Goal: Contribute content: Contribute content

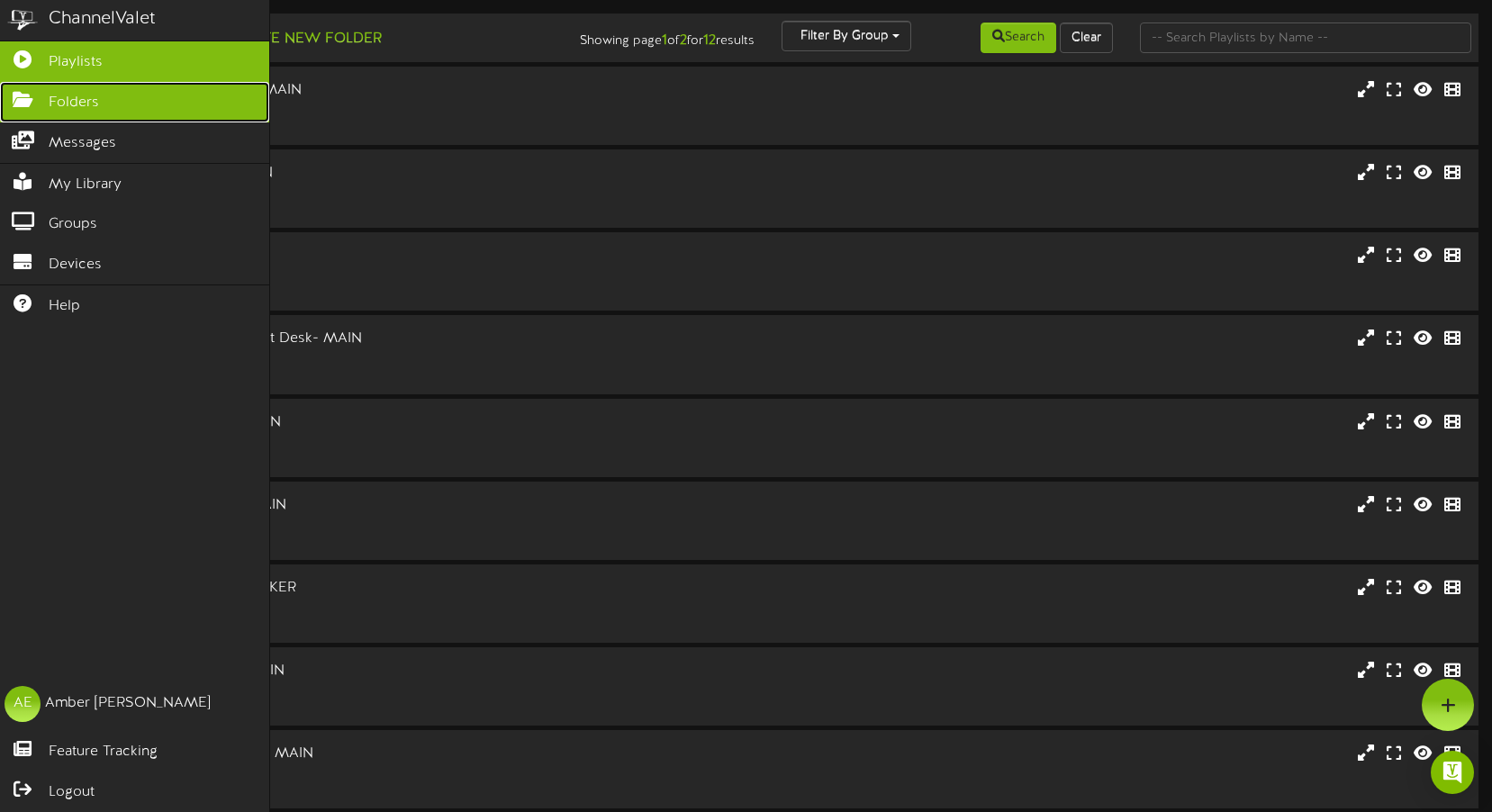
click at [28, 98] on icon at bounding box center [22, 97] width 45 height 13
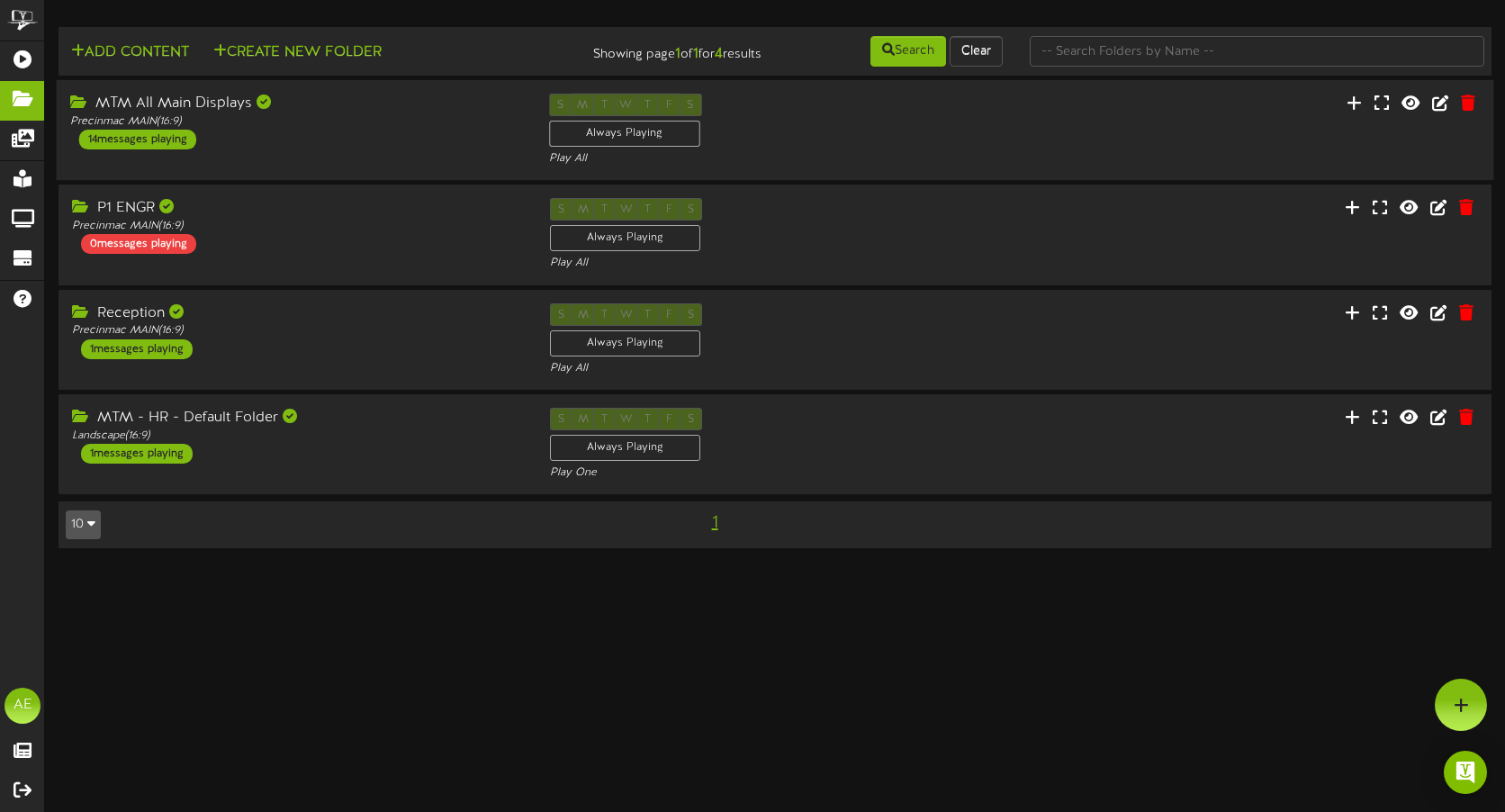
click at [357, 135] on div "MTM All Main Displays Precinmac MAIN ( 16:9 ) 14 messages playing" at bounding box center [296, 121] width 479 height 55
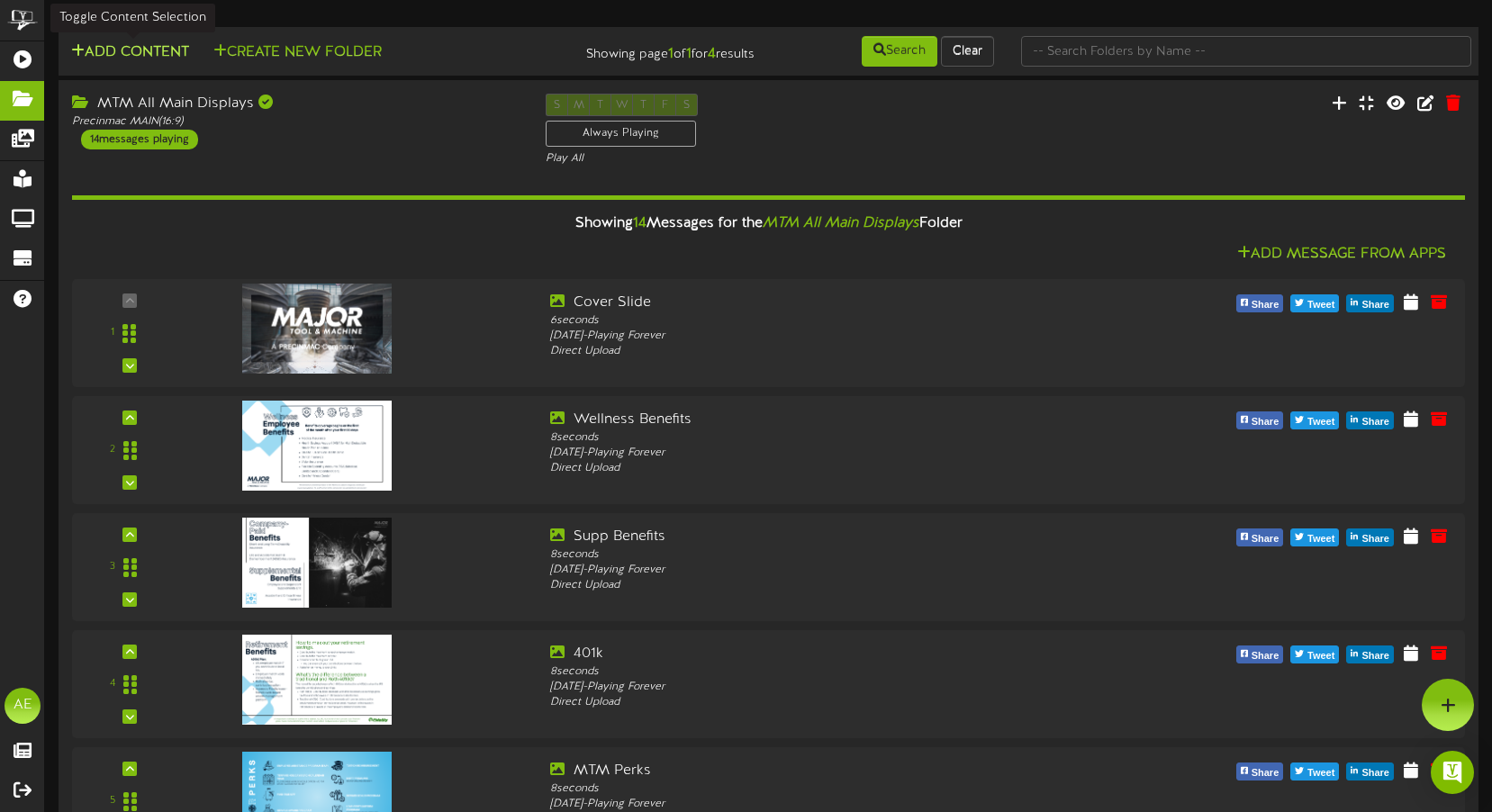
click at [153, 53] on button "Add Content" at bounding box center [130, 52] width 129 height 23
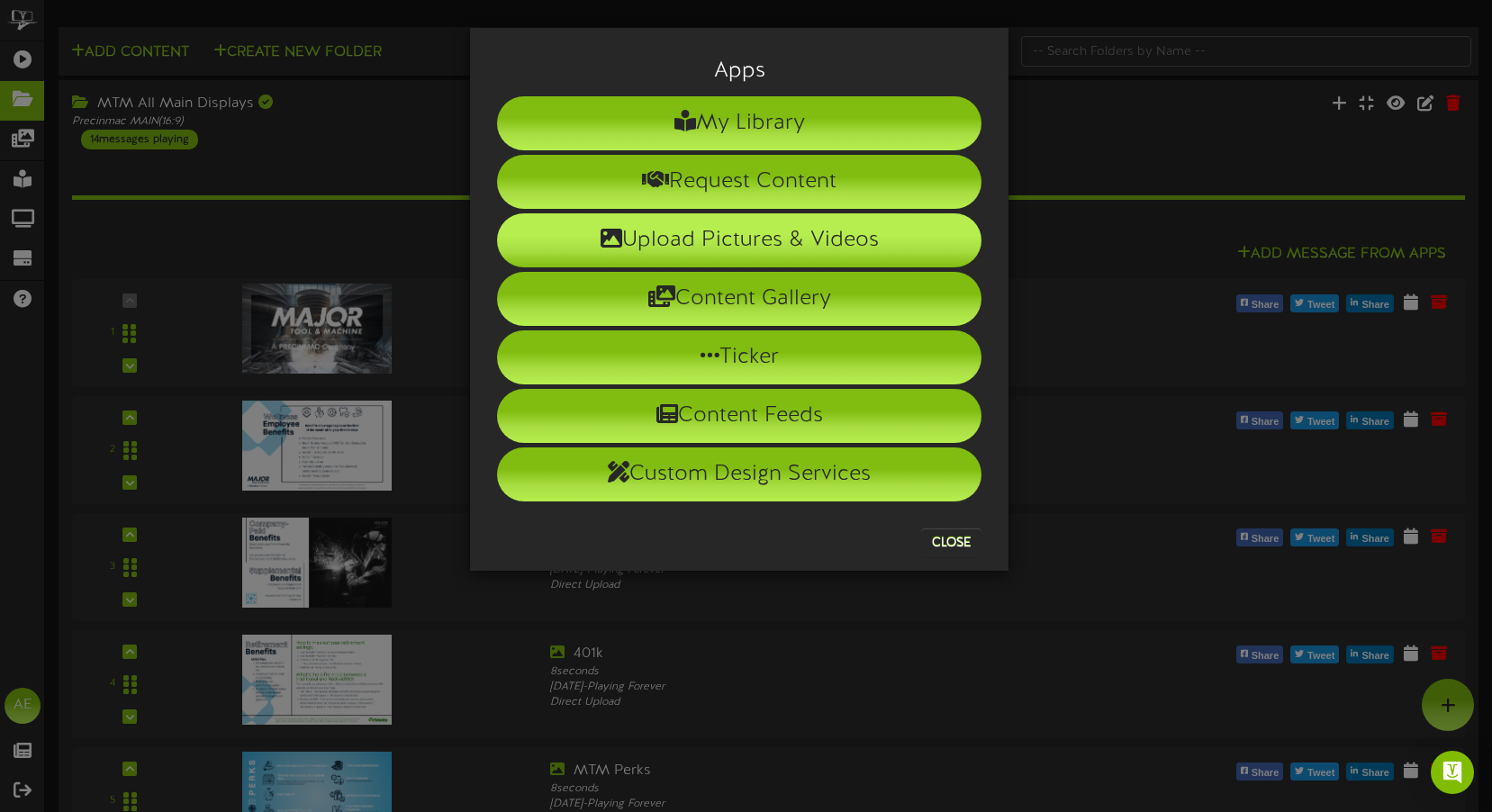
click at [637, 248] on li "Upload Pictures & Videos" at bounding box center [739, 240] width 484 height 54
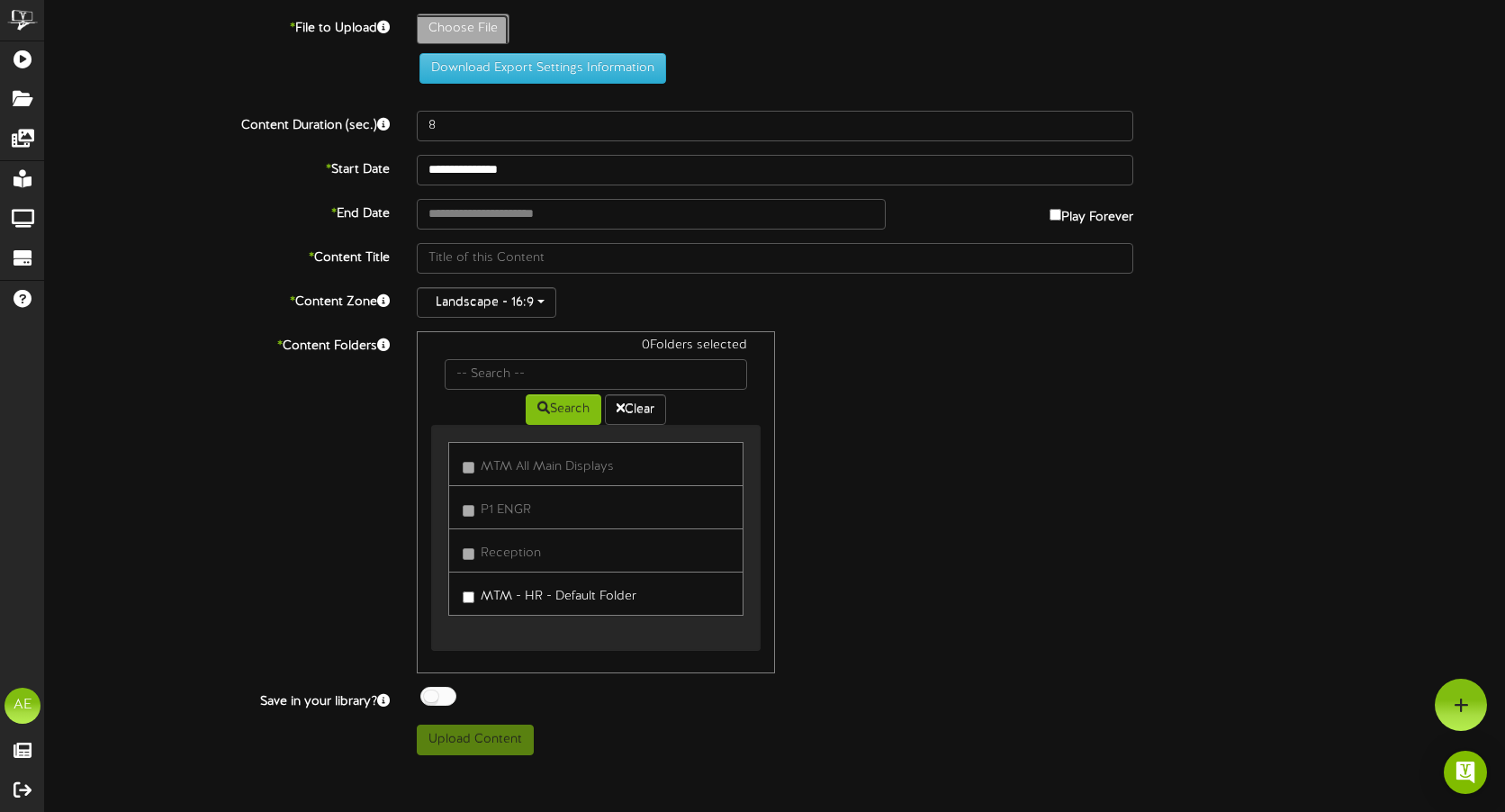
type input "**********"
type input "mariocart"
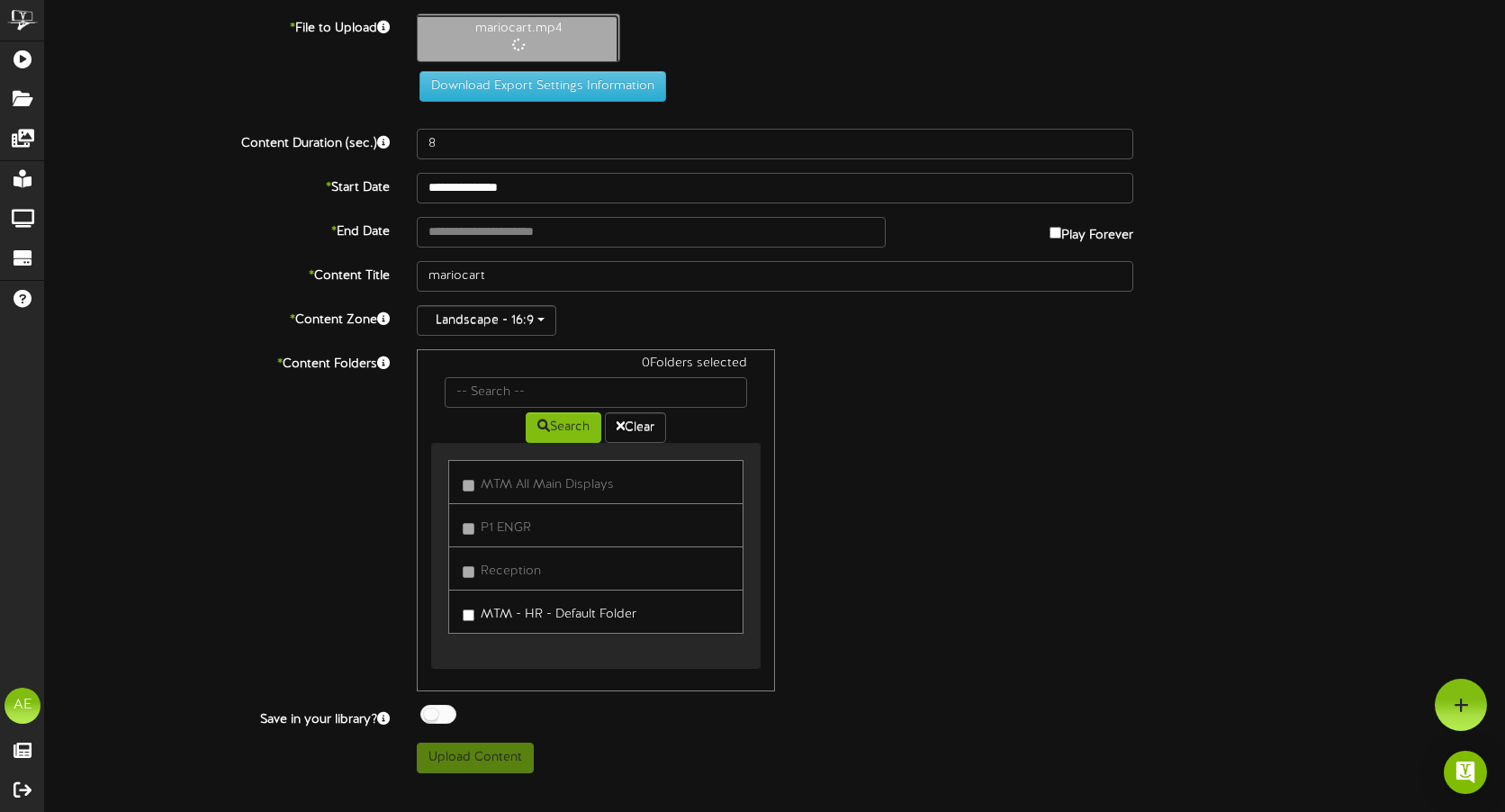
type input "19"
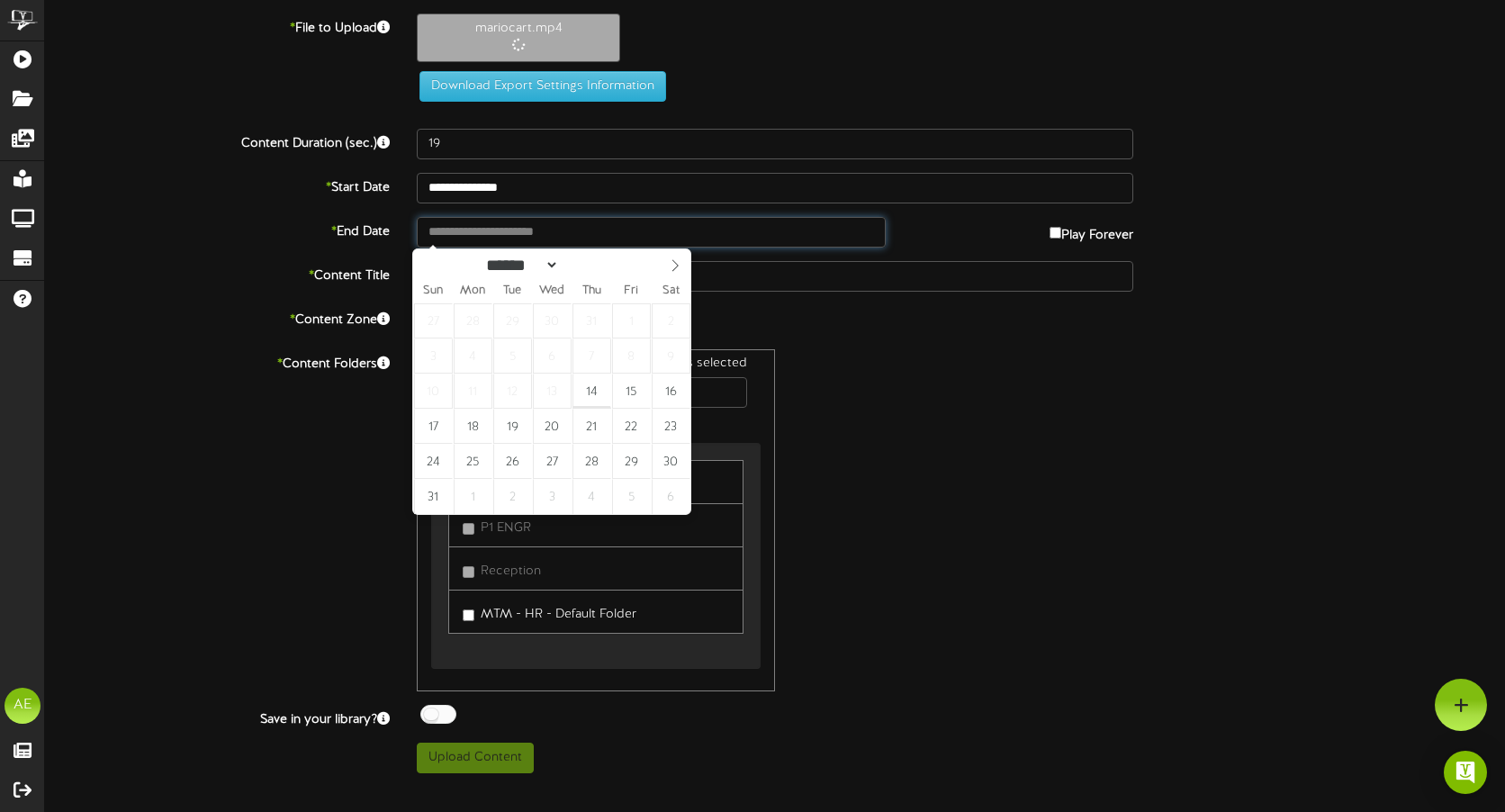
click at [512, 235] on input "text" at bounding box center [651, 232] width 469 height 31
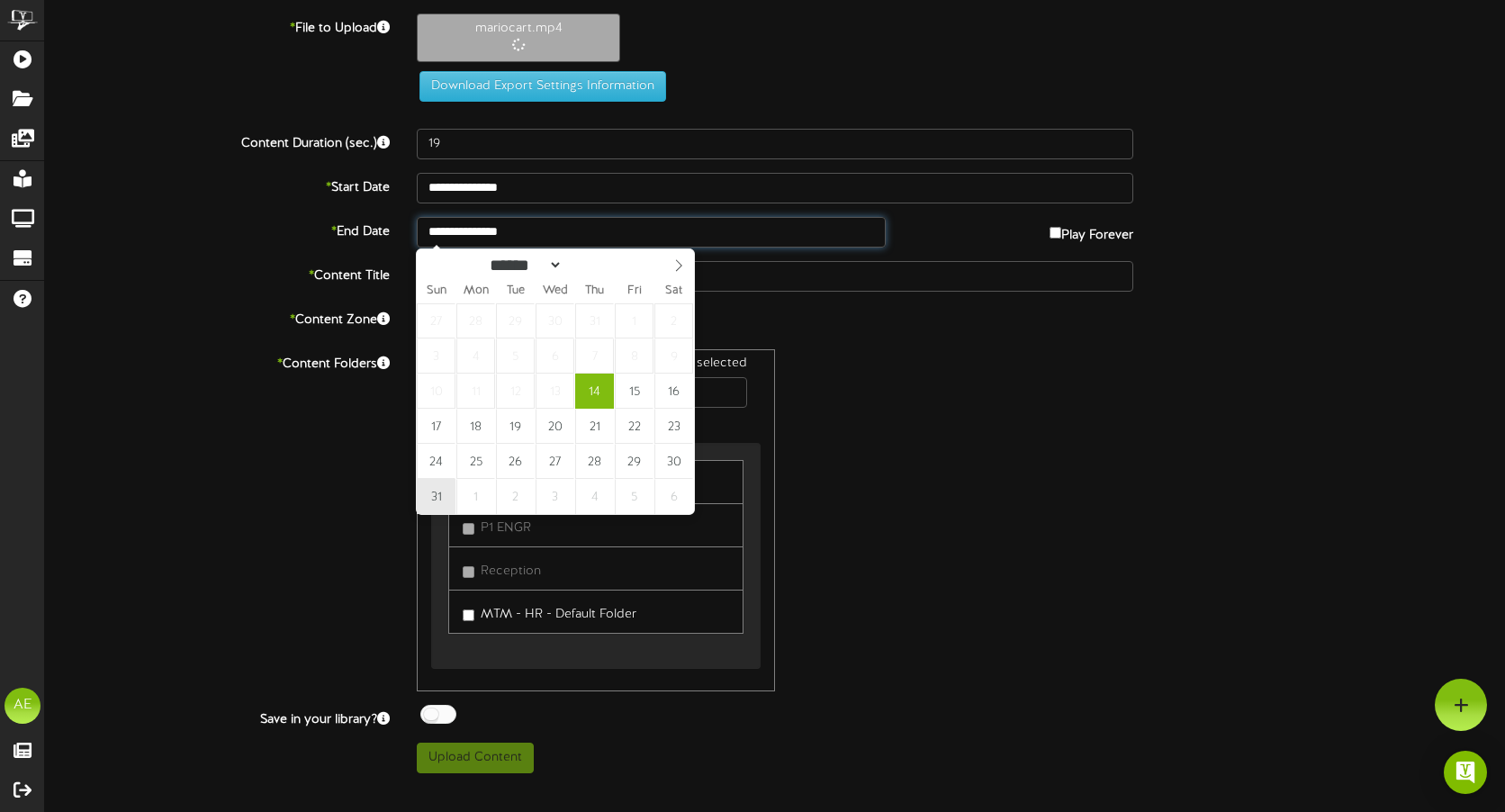
type input "**********"
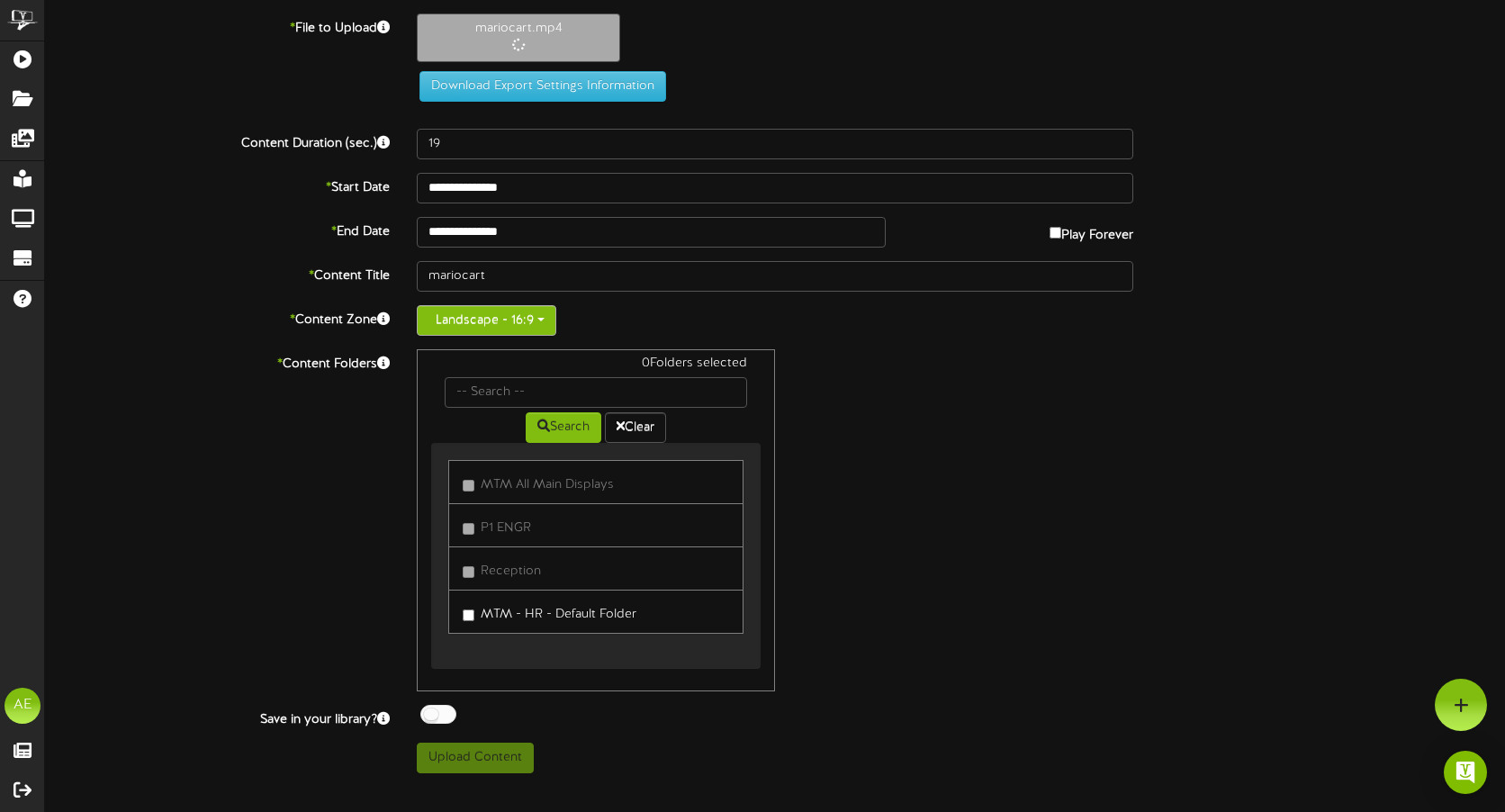
click at [542, 322] on span "button" at bounding box center [541, 320] width 8 height 4
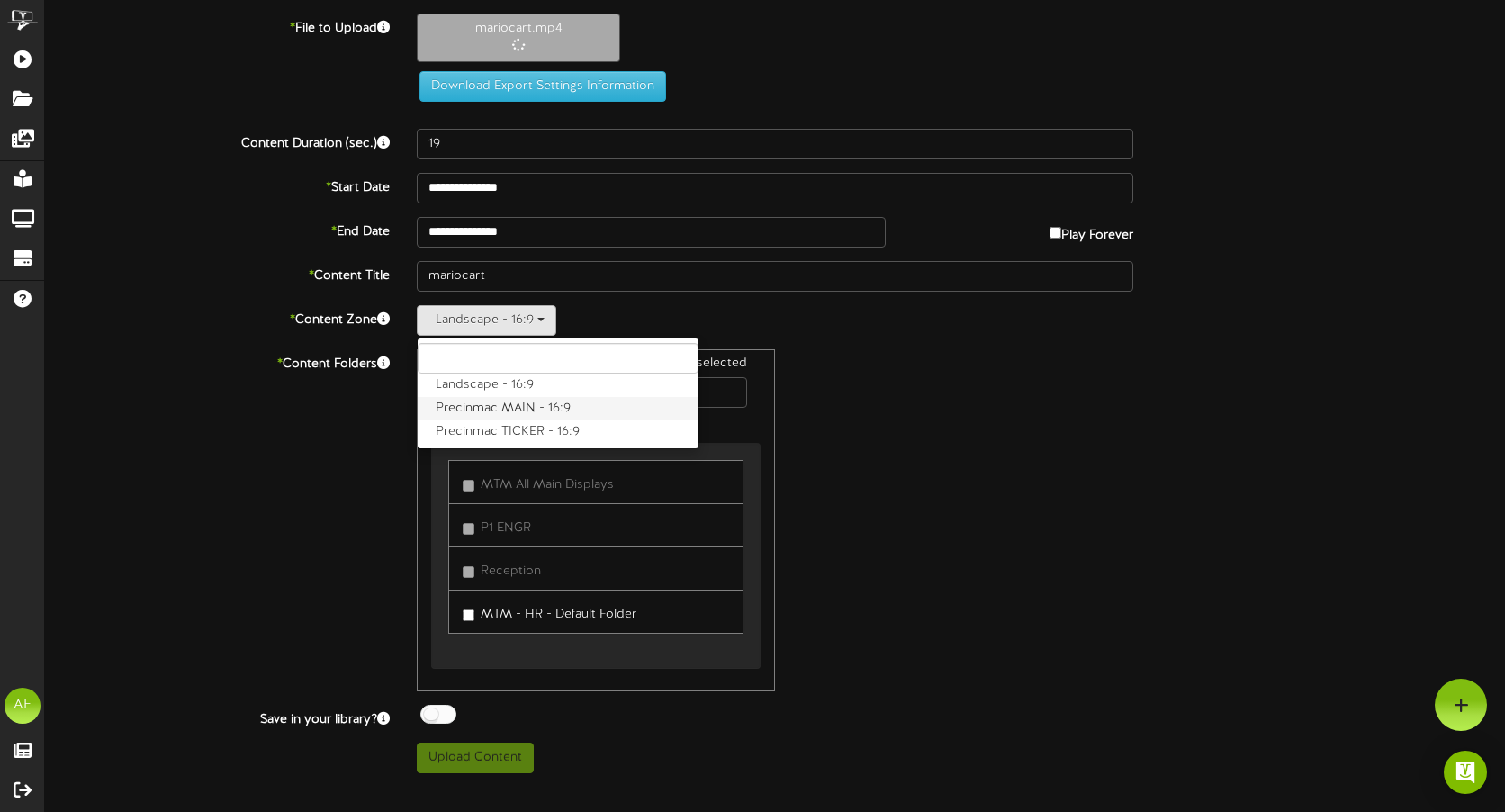
click at [504, 407] on label "Precinmac MAIN - 16:9" at bounding box center [558, 408] width 281 height 24
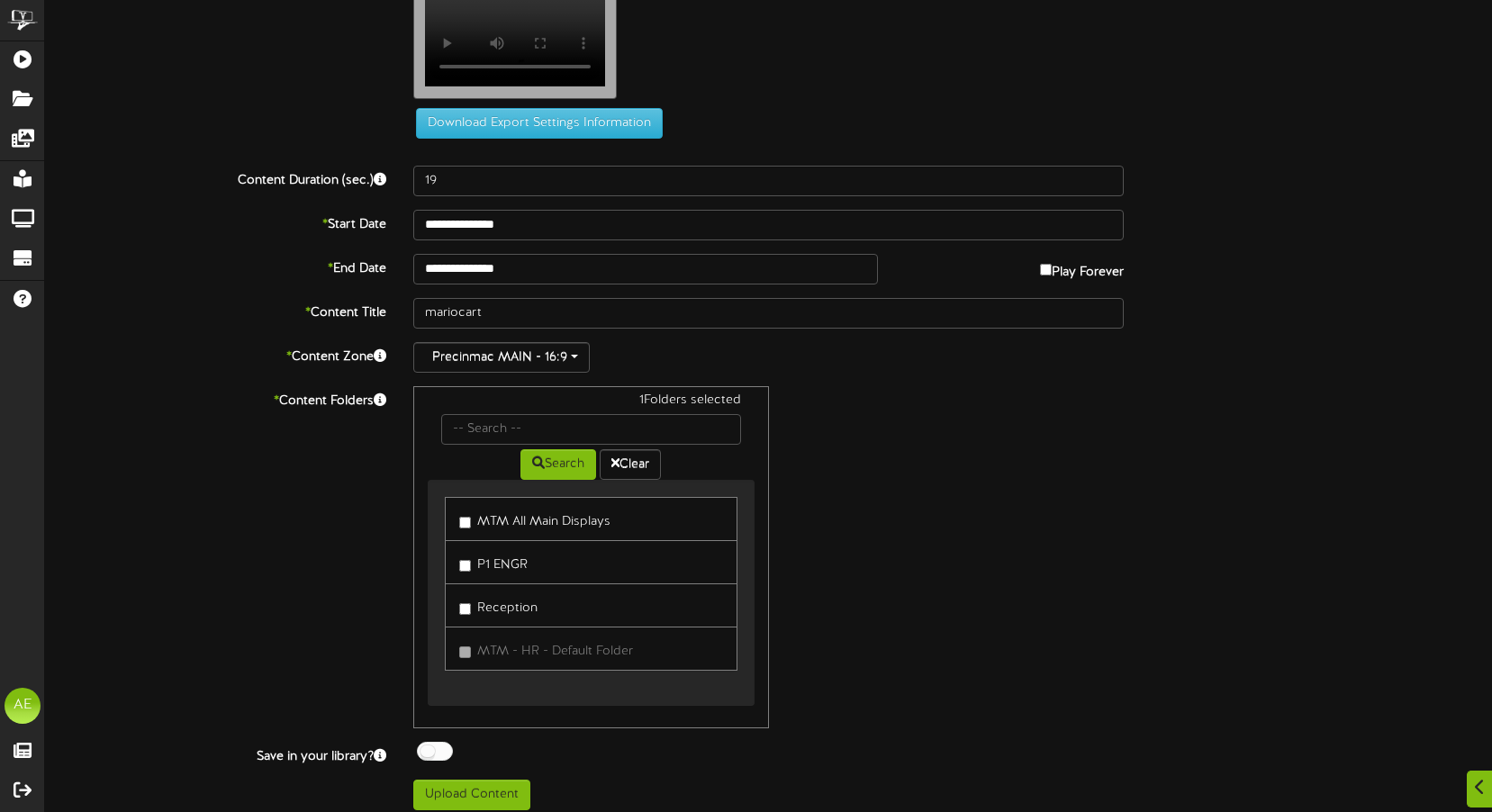
scroll to position [63, 0]
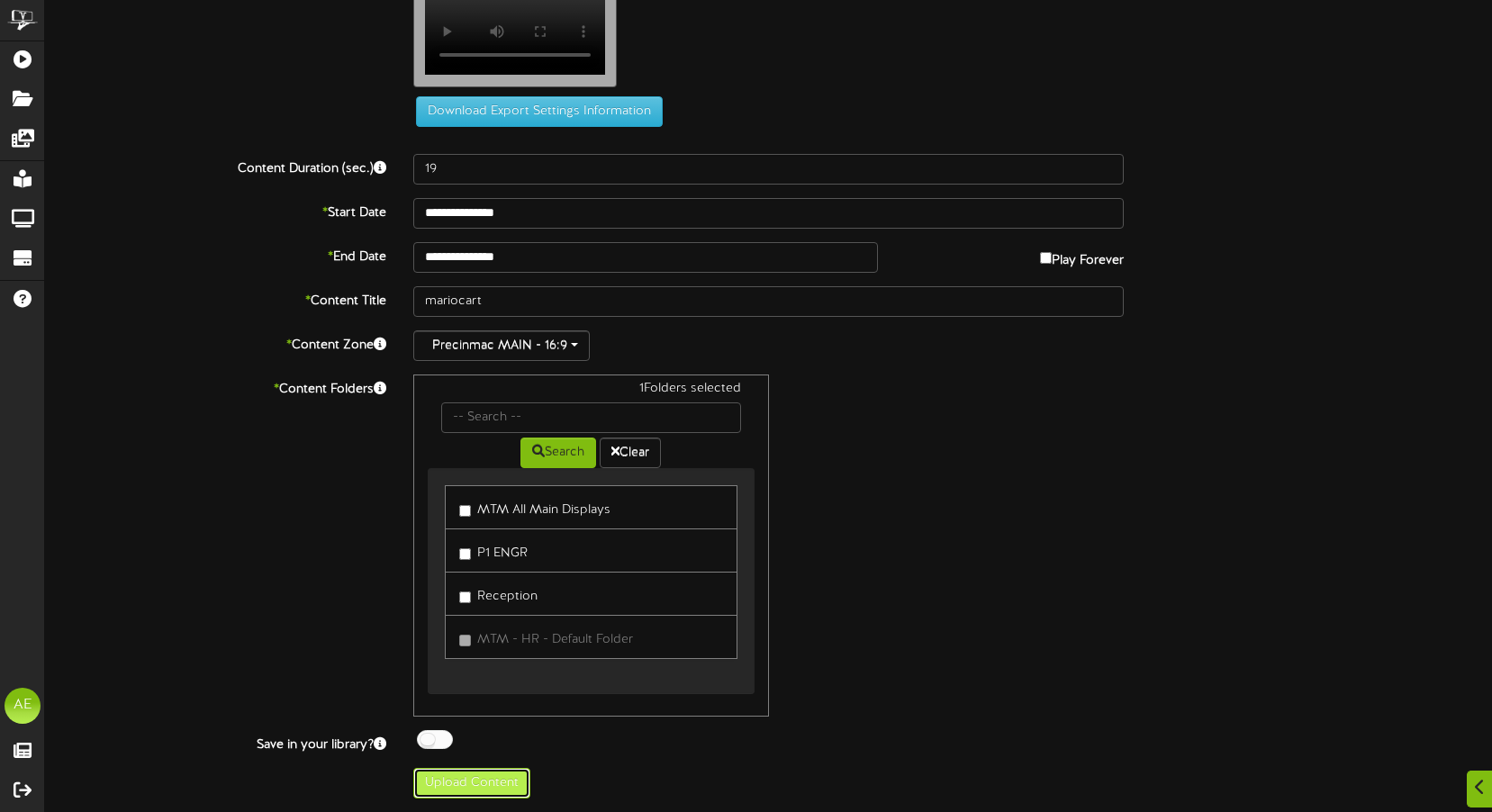
click at [445, 782] on button "Upload Content" at bounding box center [472, 783] width 117 height 31
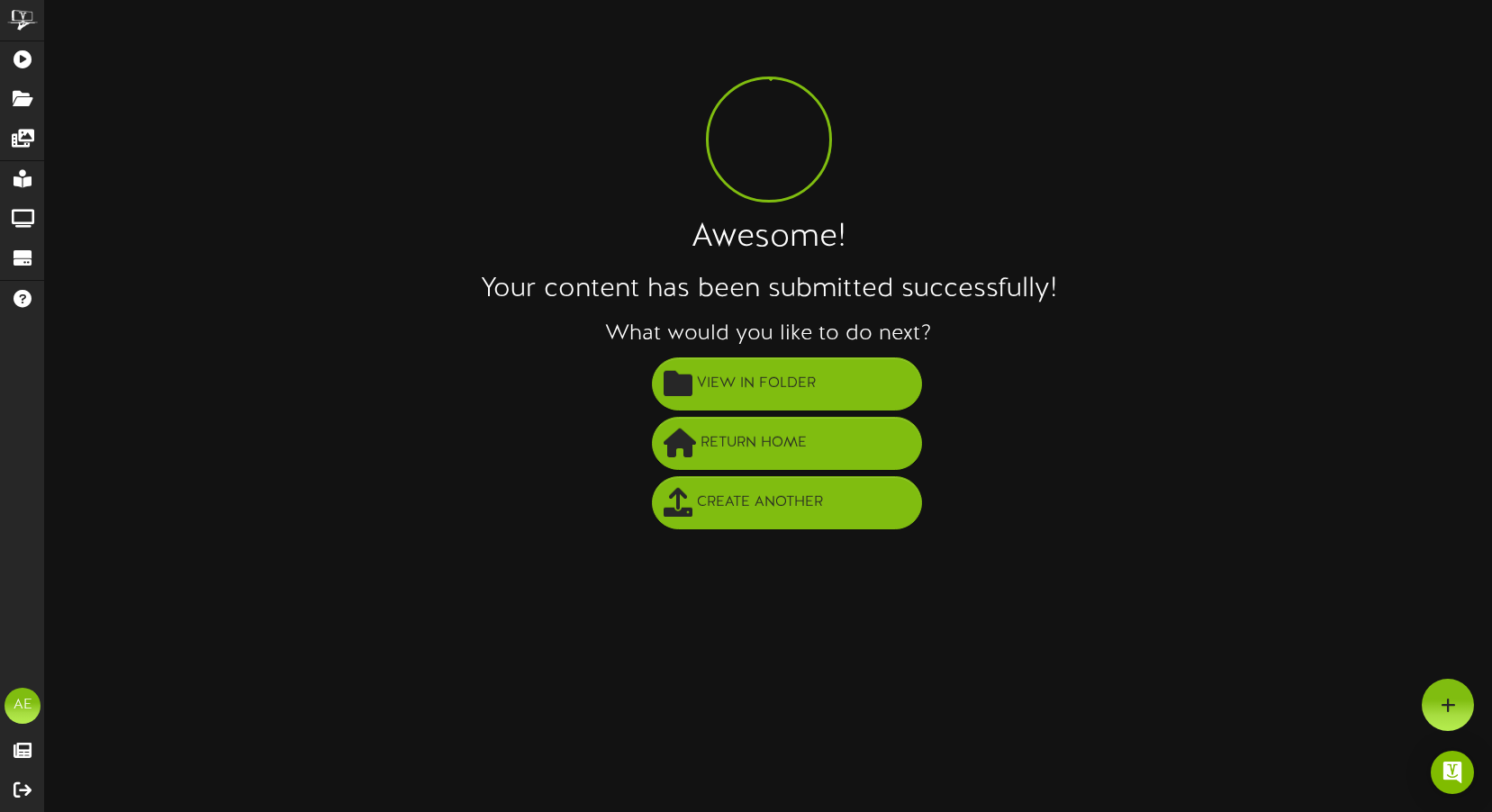
scroll to position [0, 0]
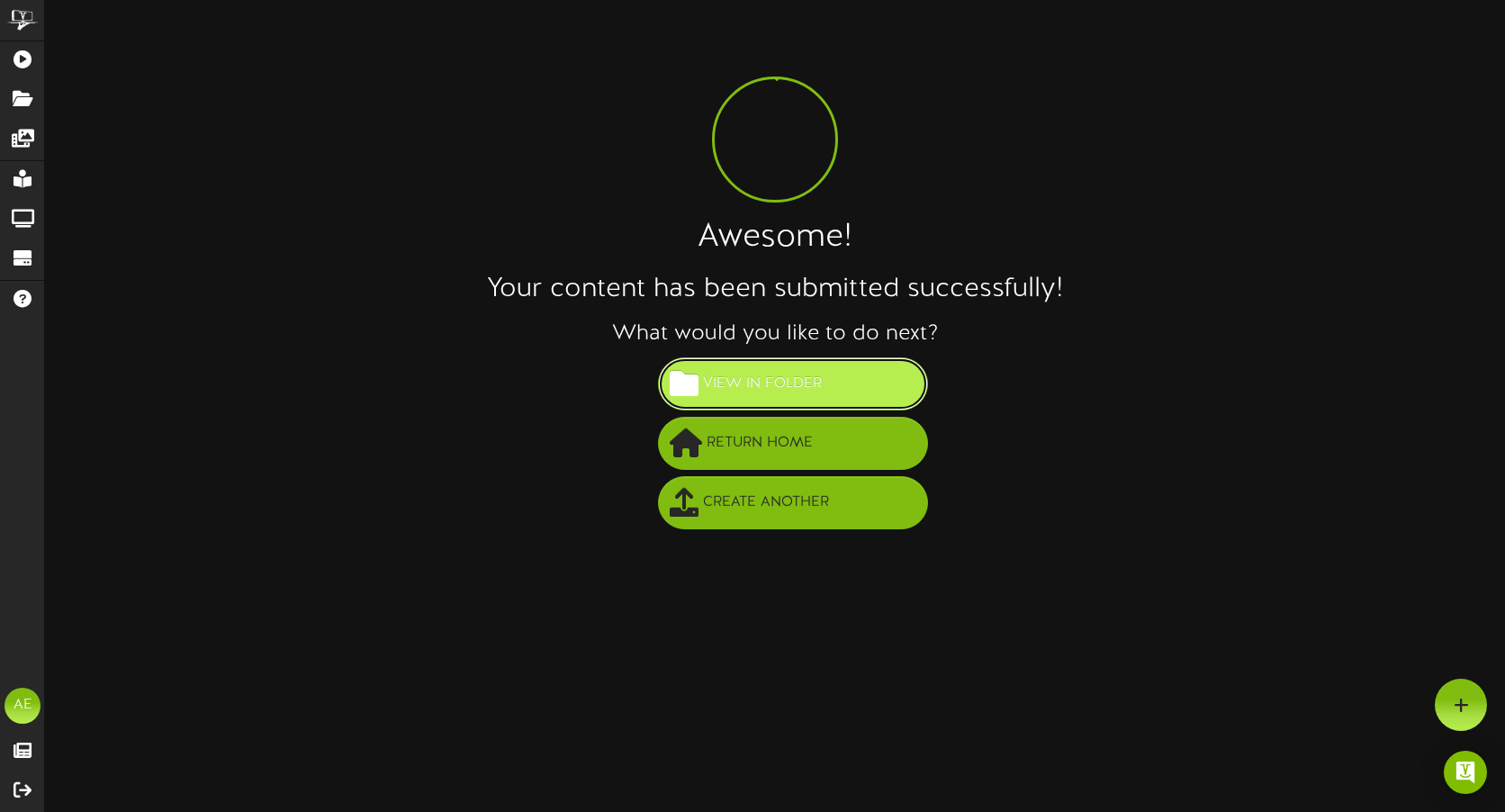
click at [767, 385] on span "View in Folder" at bounding box center [763, 384] width 128 height 30
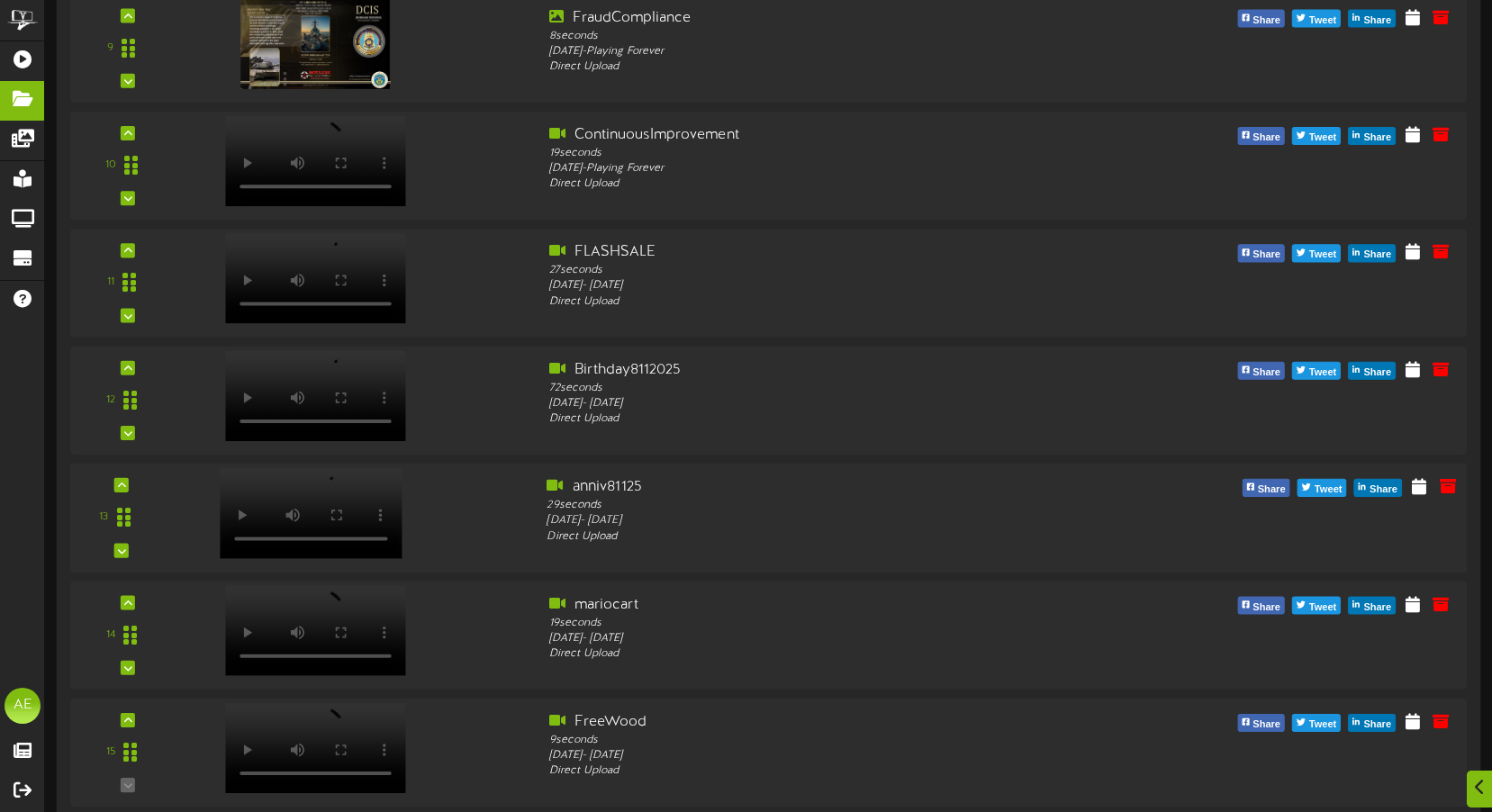
scroll to position [1240, 0]
